Goal: Find specific page/section: Find specific page/section

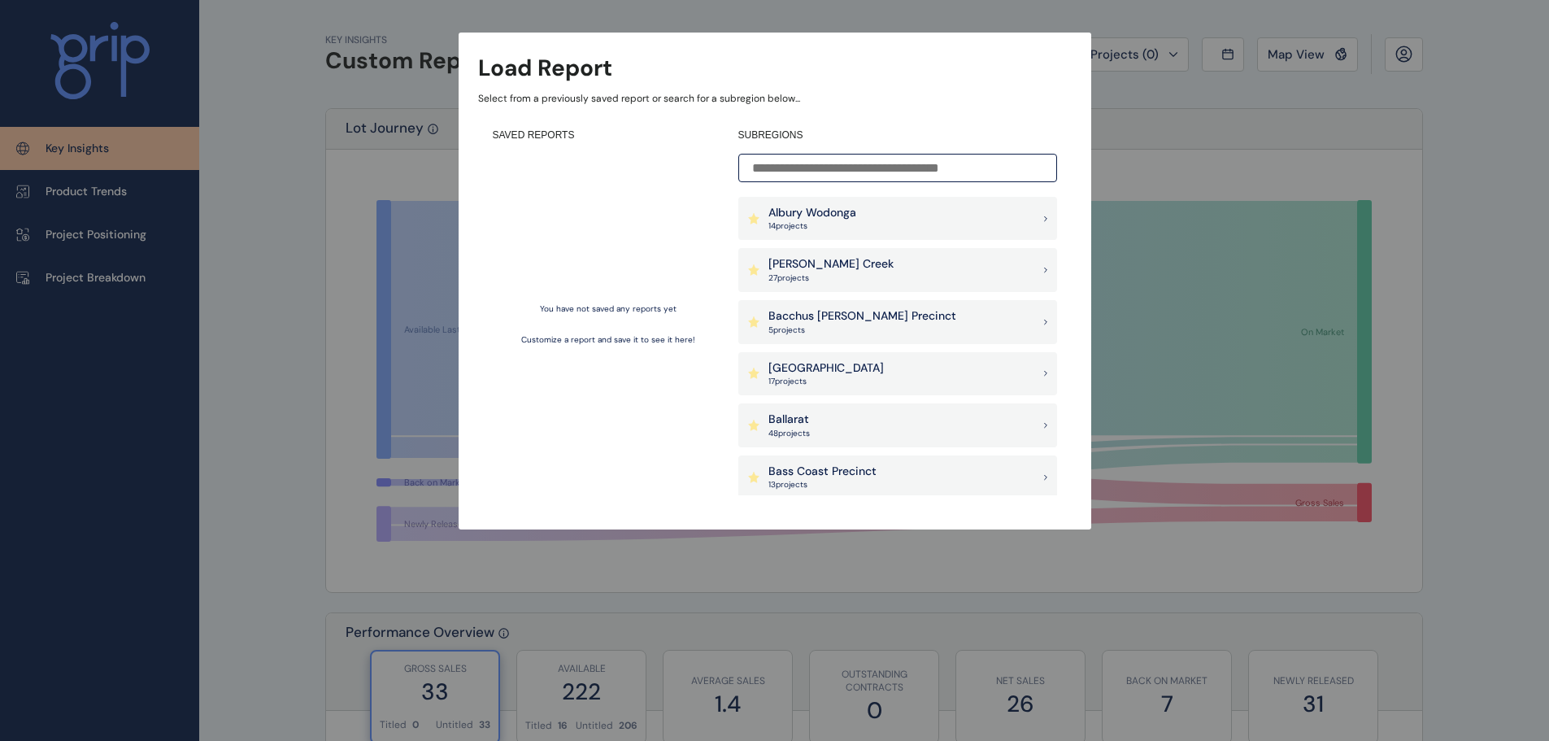
click at [842, 258] on p "[PERSON_NAME] Creek" at bounding box center [830, 264] width 125 height 16
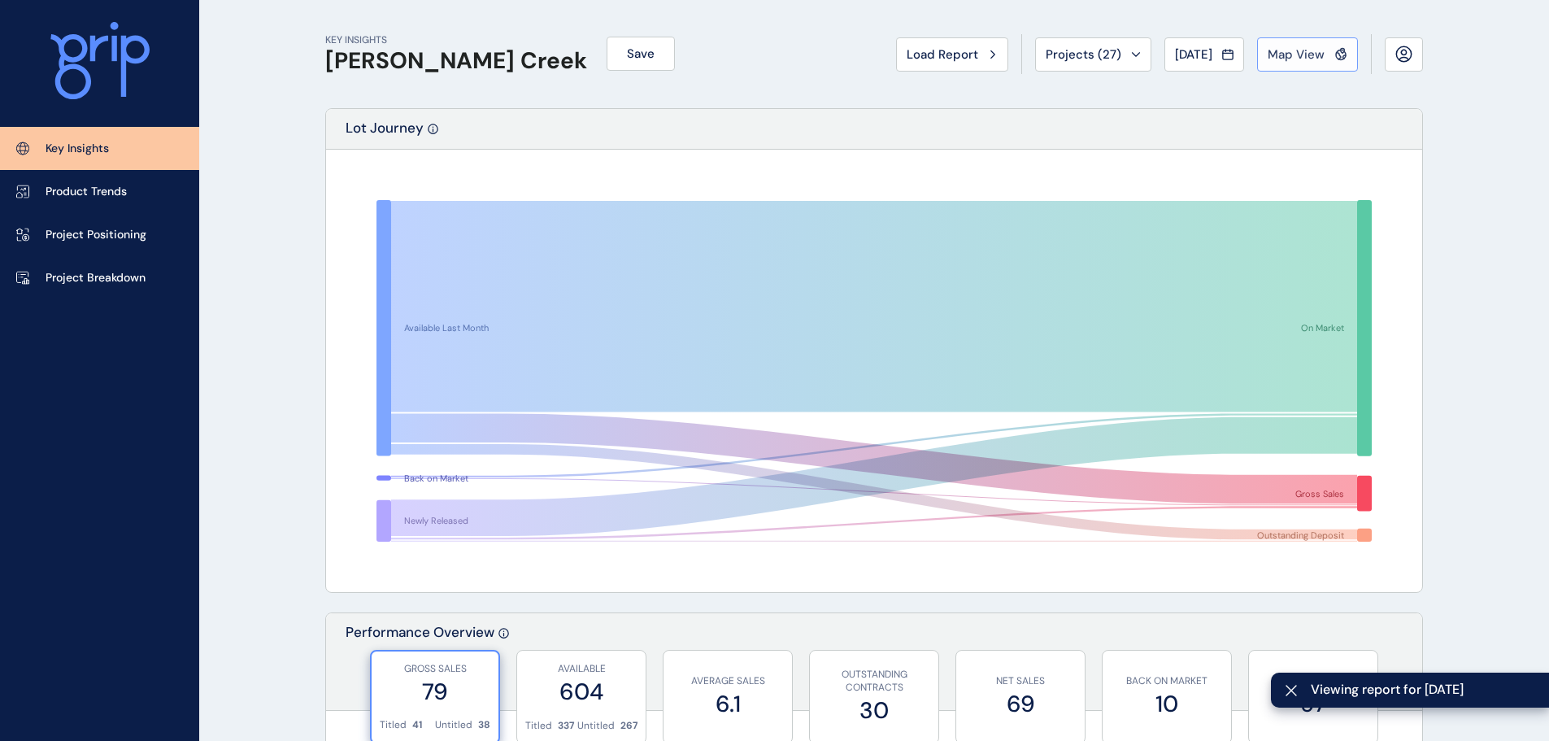
click at [1294, 65] on button "Map View" at bounding box center [1307, 54] width 101 height 34
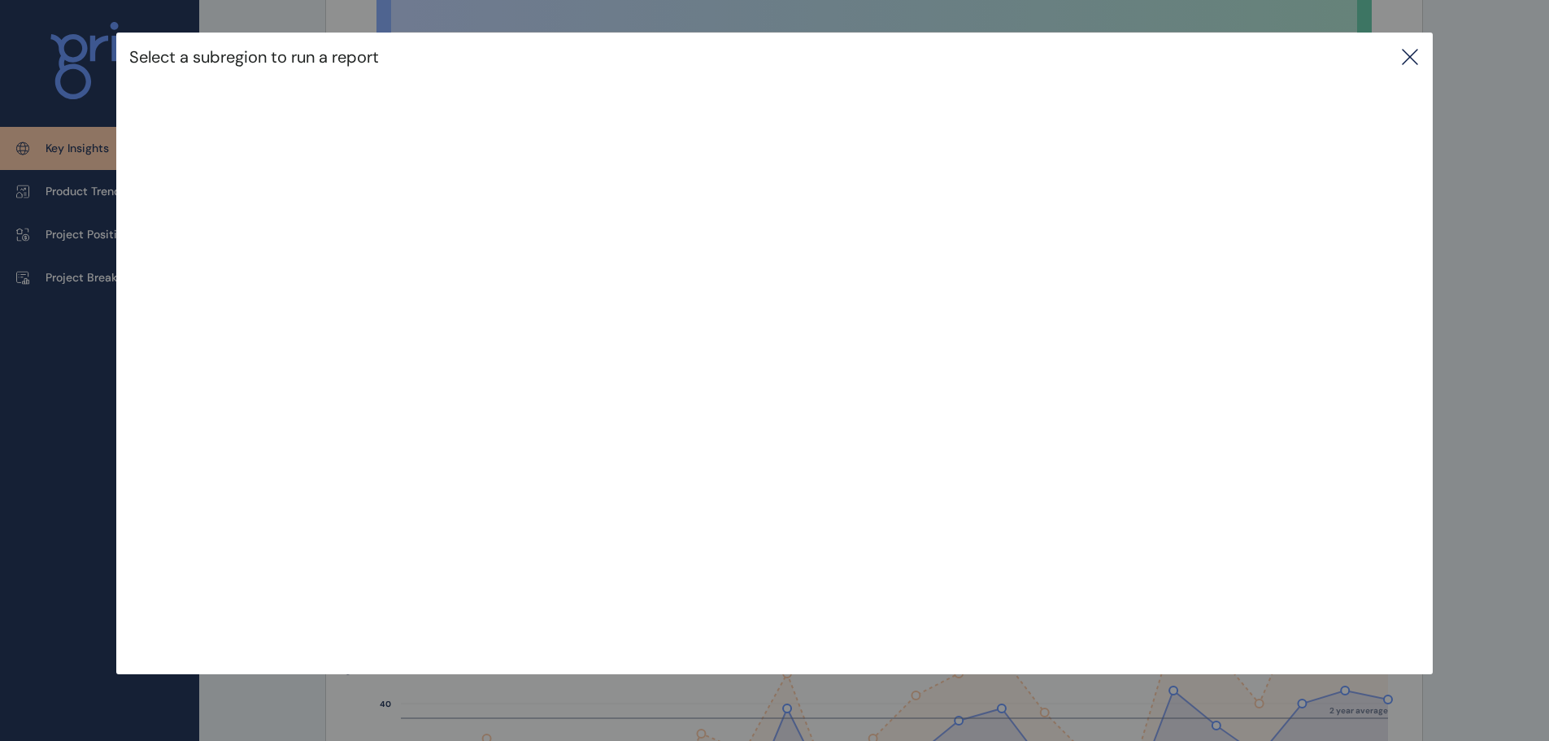
scroll to position [407, 0]
